Goal: Register for event/course

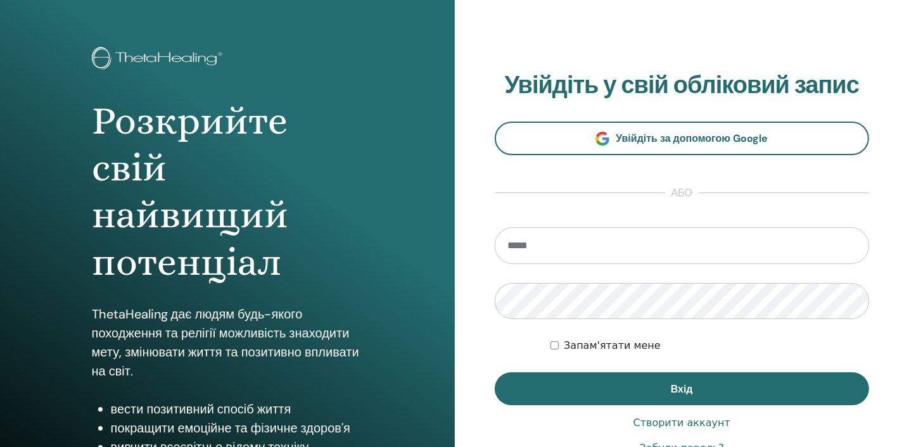
scroll to position [63, 0]
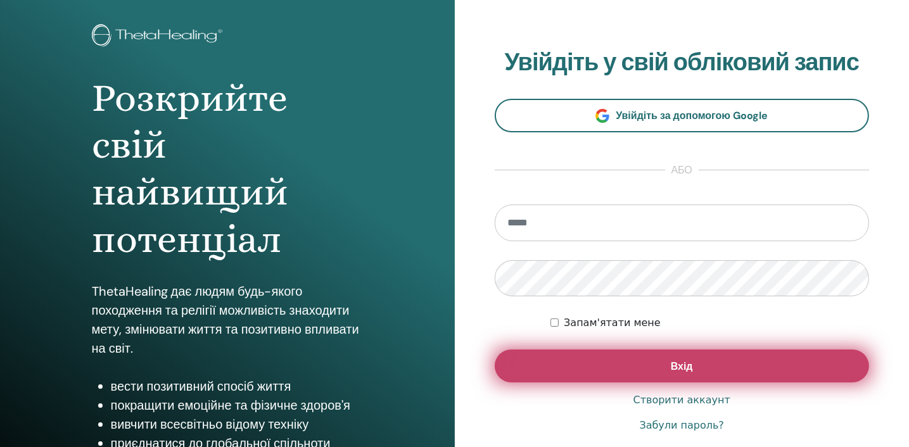
type input "**********"
click at [696, 371] on button "Вхід" at bounding box center [682, 366] width 375 height 33
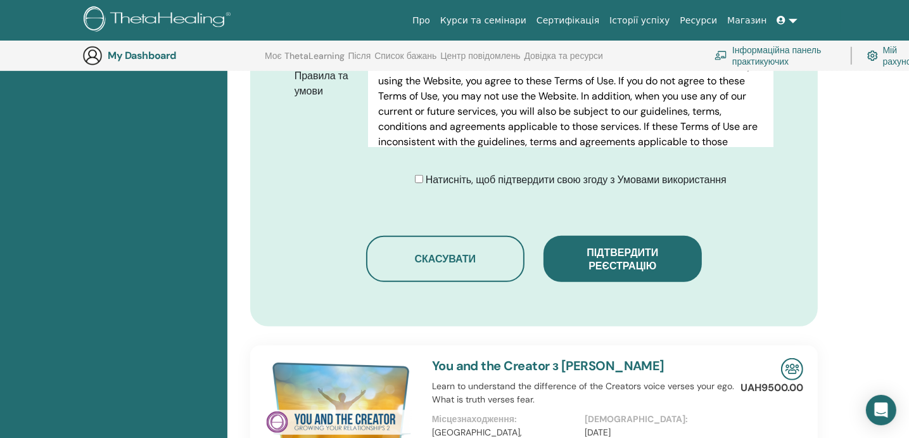
scroll to position [728, 0]
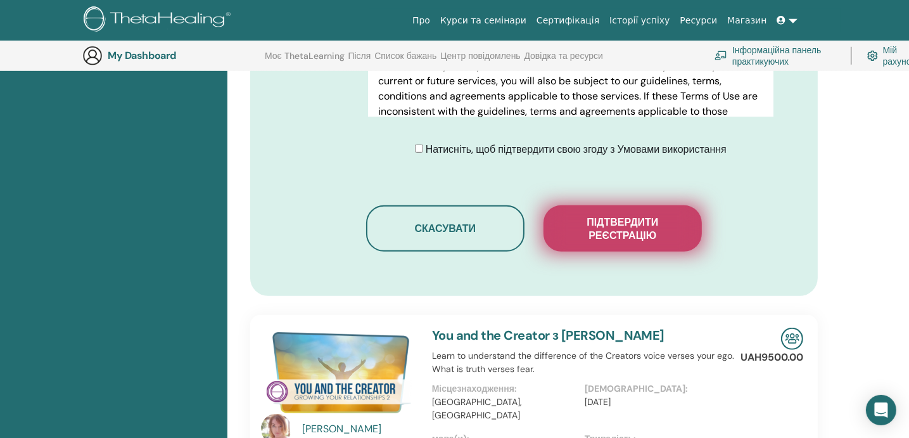
click at [638, 240] on span "Підтвердити реєстрацію" at bounding box center [623, 228] width 127 height 27
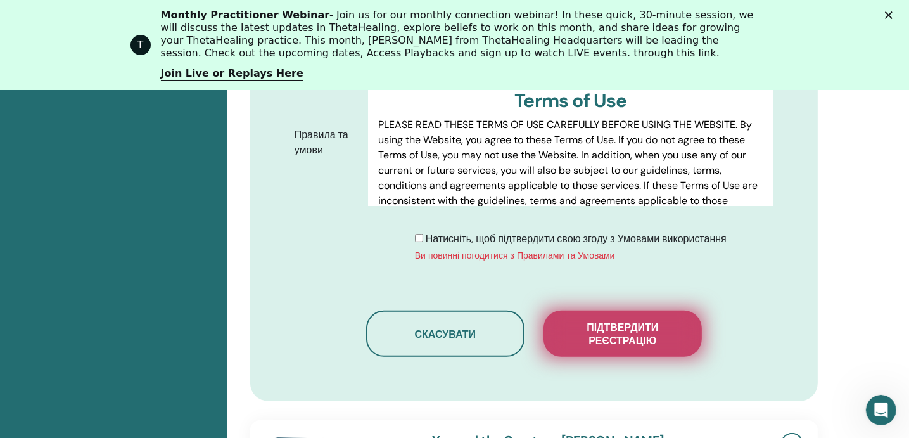
scroll to position [0, 0]
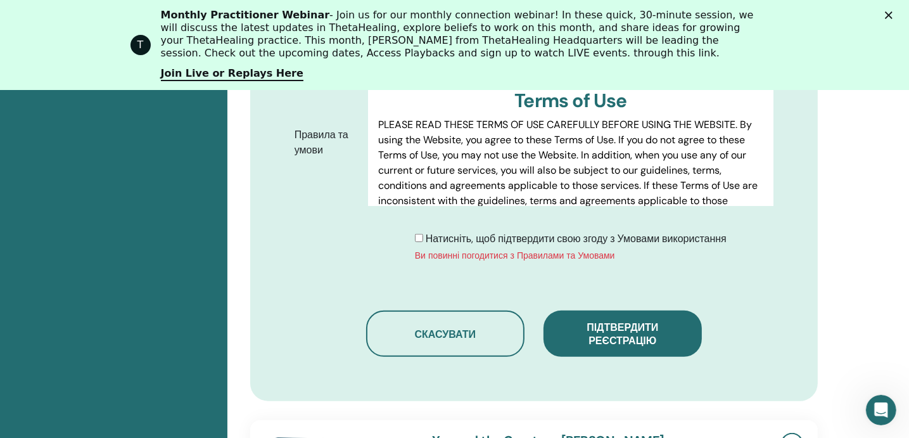
click at [423, 237] on div "Натисніть, щоб підтвердити свою згоду з Умовами використання Ви повинні погодит…" at bounding box center [571, 246] width 312 height 31
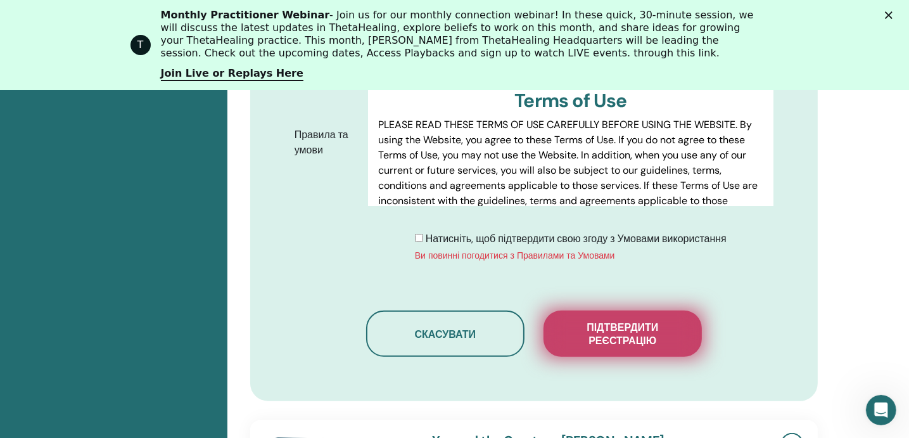
click at [612, 322] on span "Підтвердити реєстрацію" at bounding box center [623, 334] width 127 height 27
